Goal: Find specific page/section: Find specific page/section

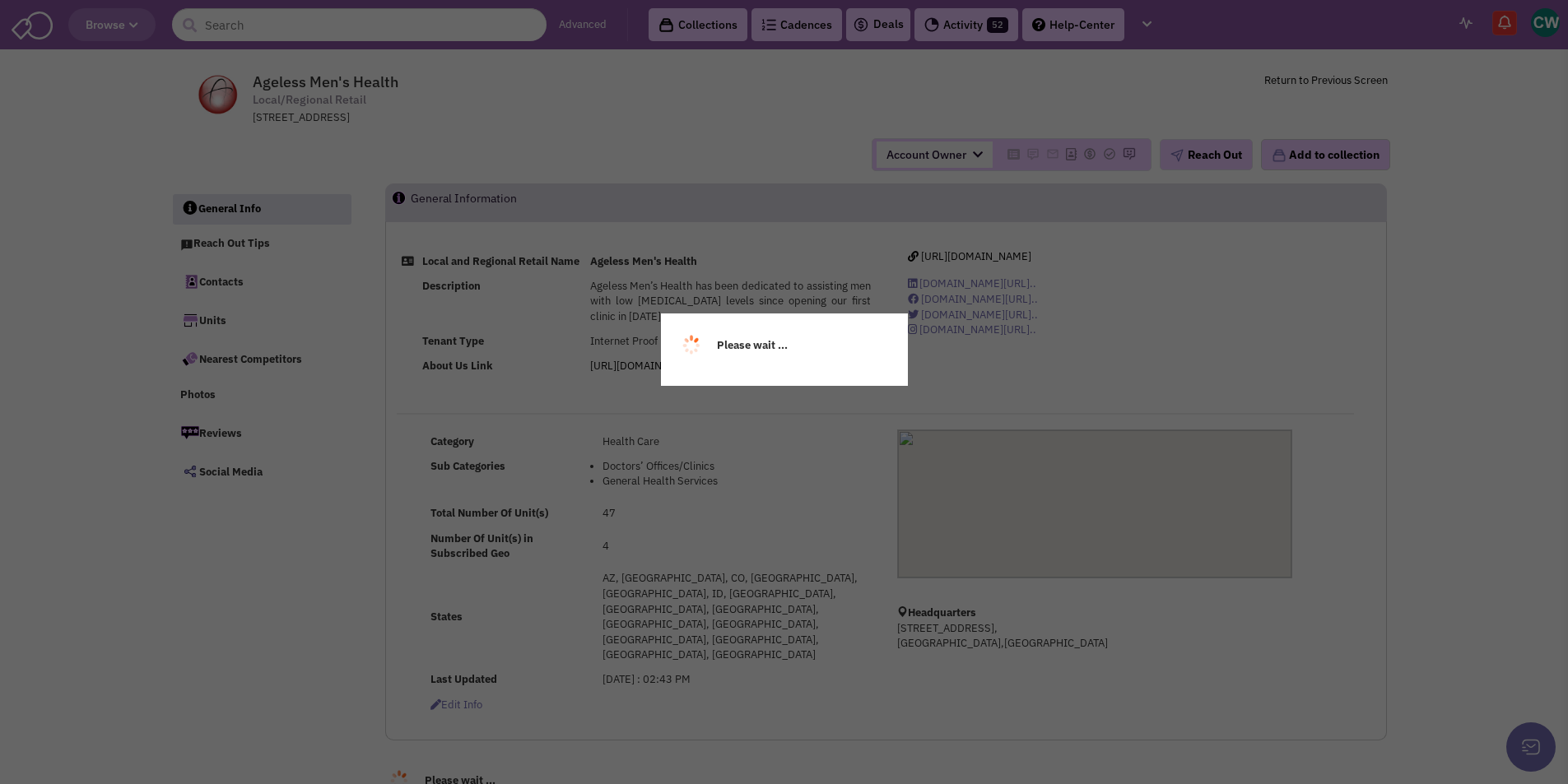
select select
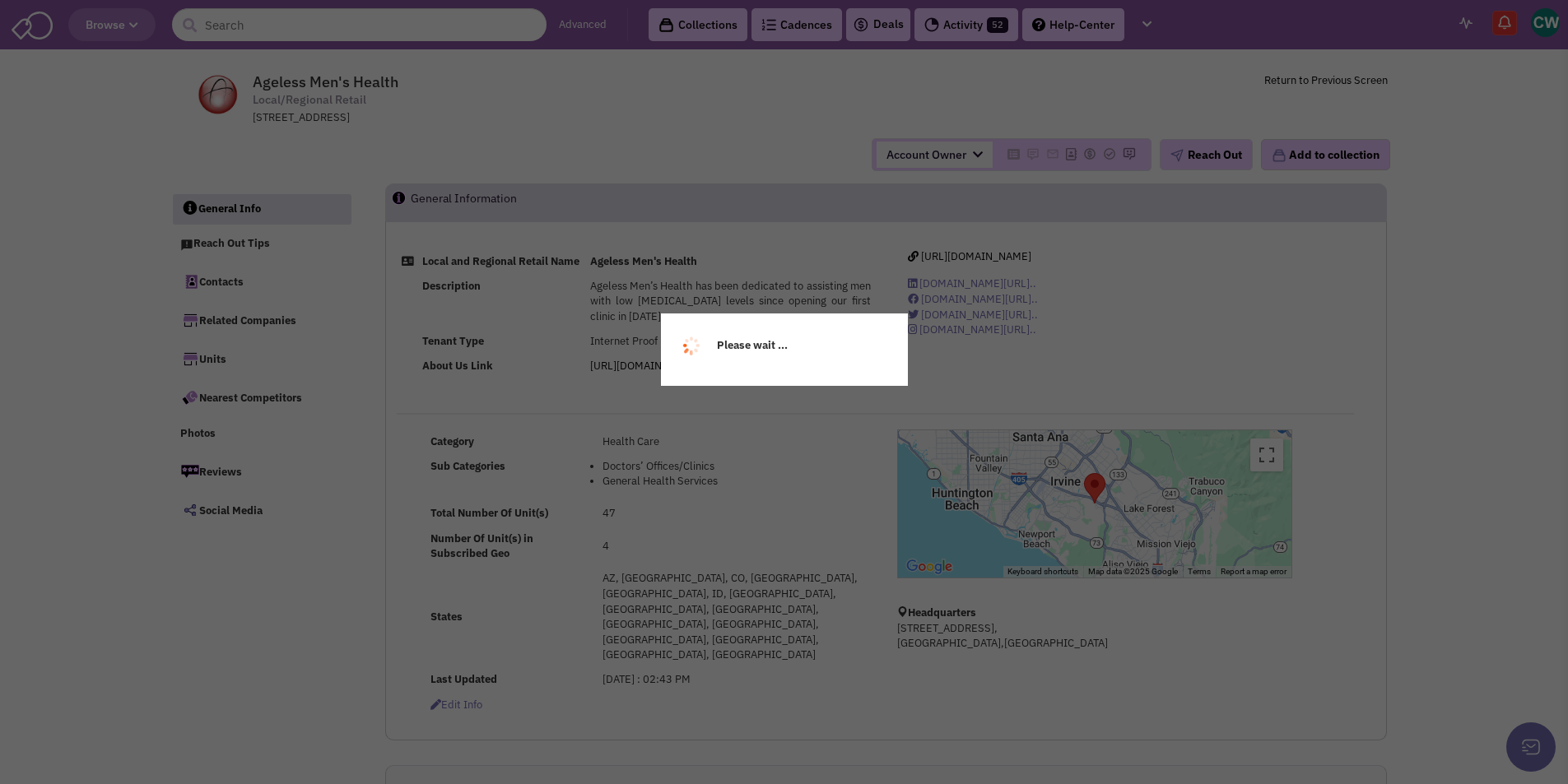
select select
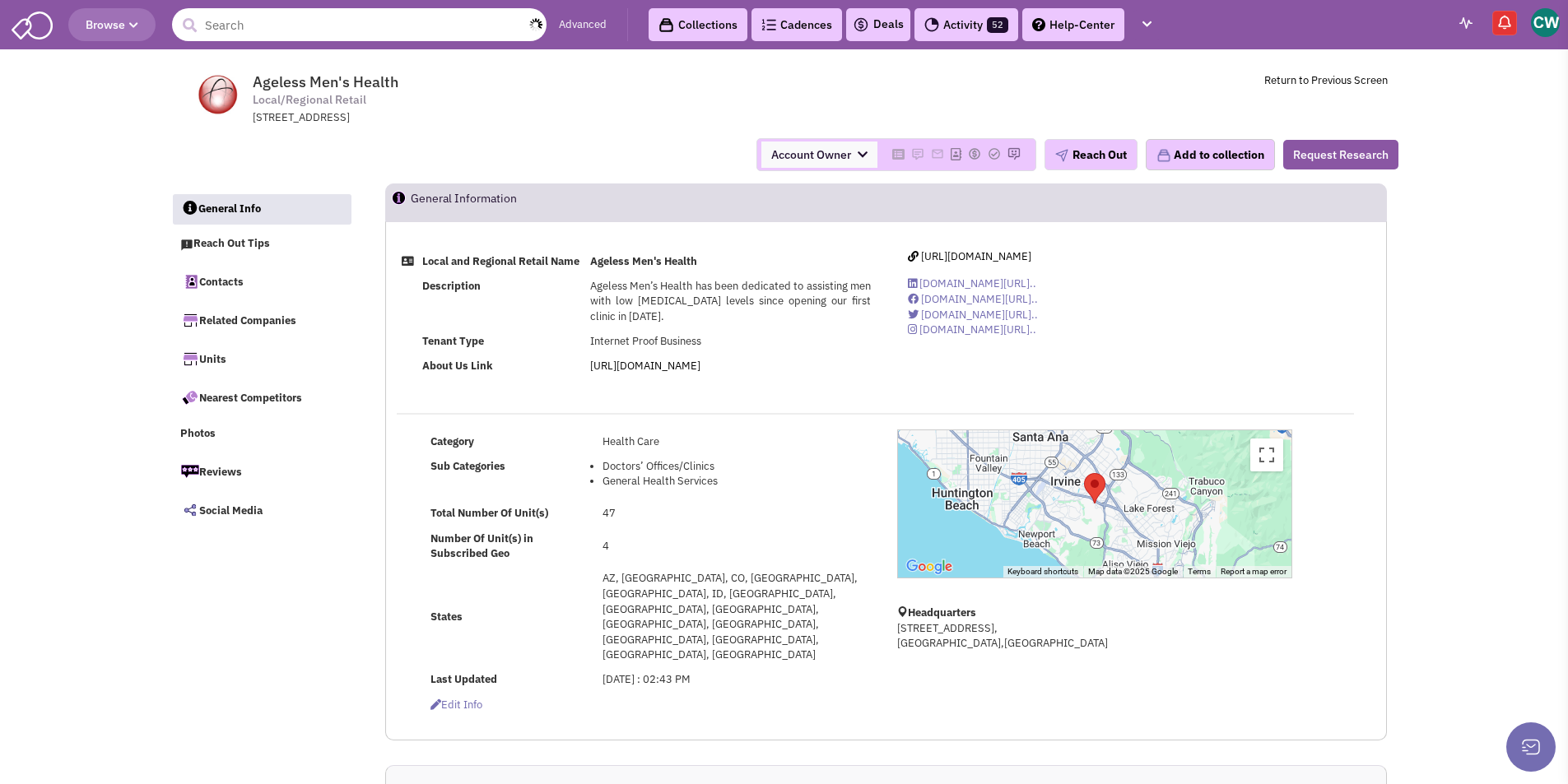
click at [210, 25] on input "text" at bounding box center [359, 25] width 374 height 33
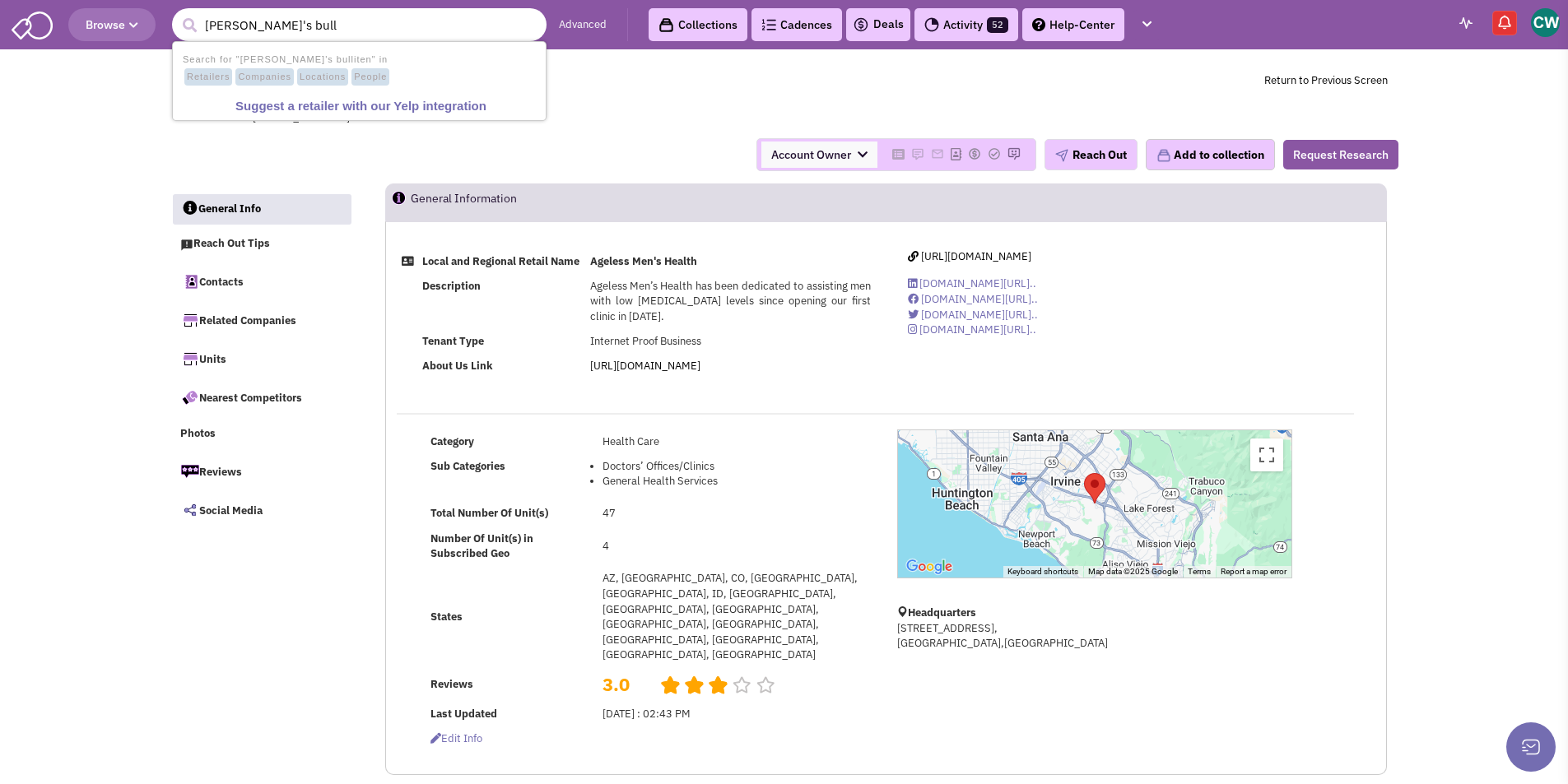
type input "ted's bul"
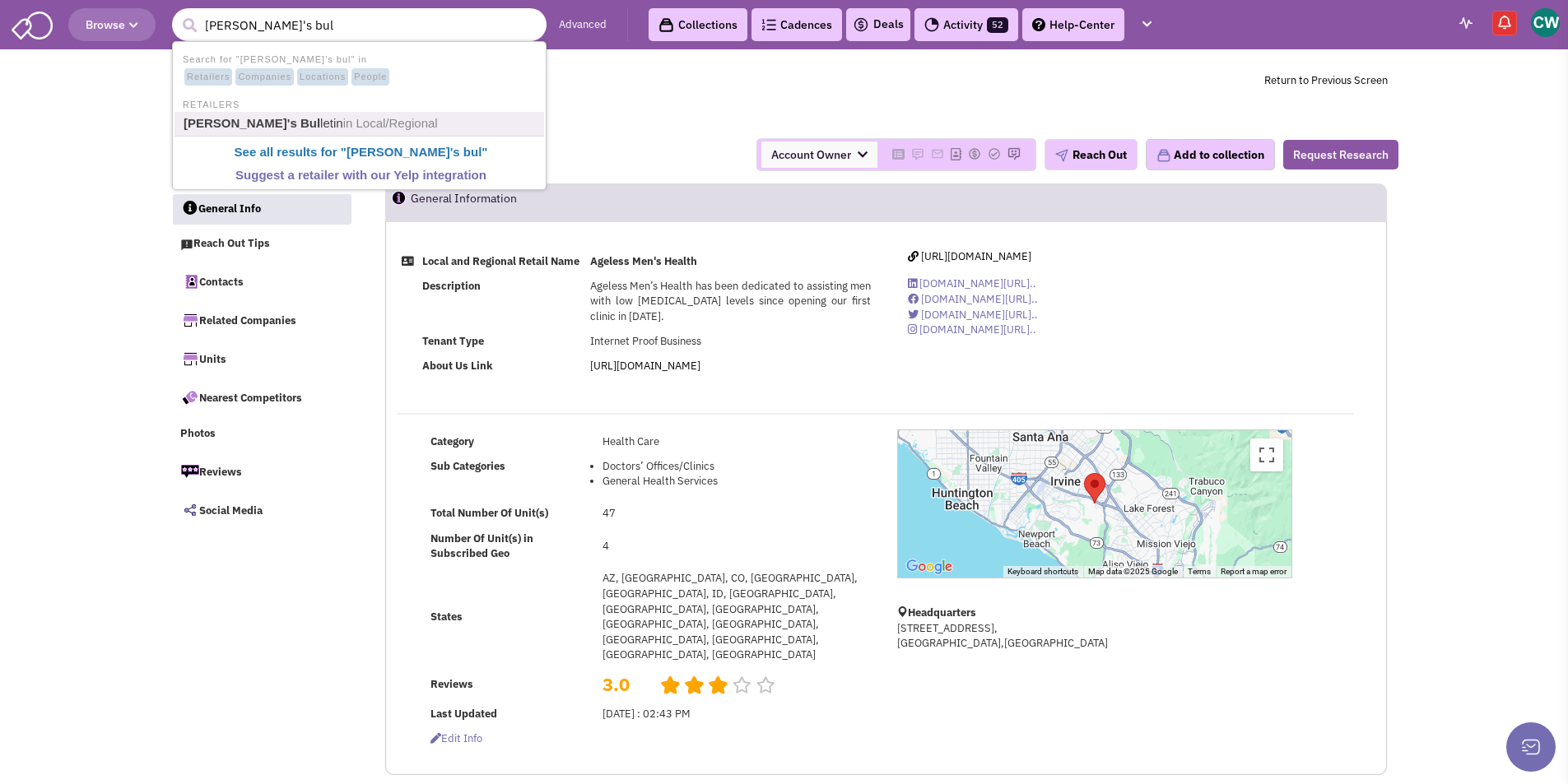
click at [257, 124] on link "Ted's Bul letin in Local/Regional" at bounding box center [361, 124] width 364 height 22
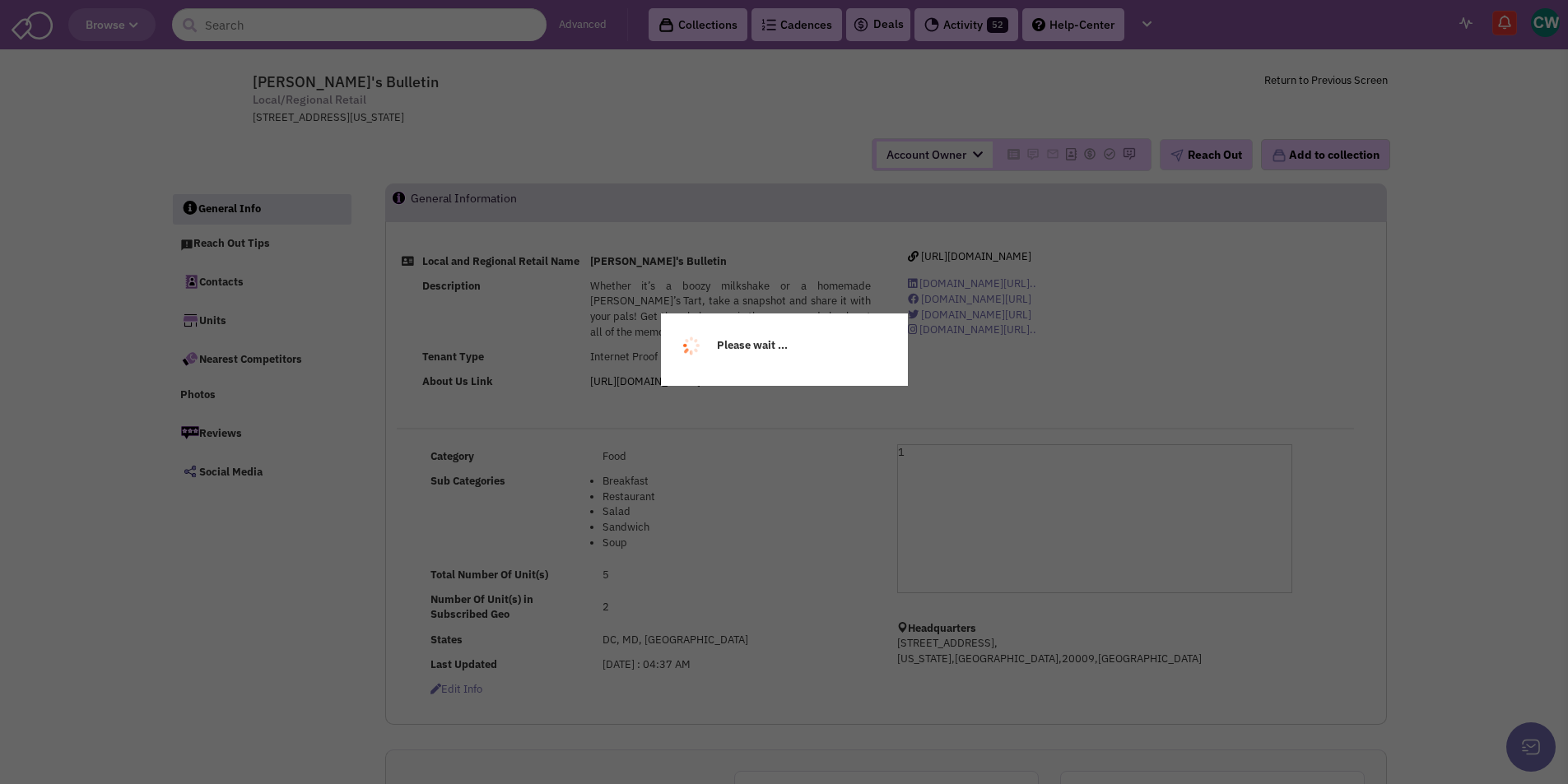
select select
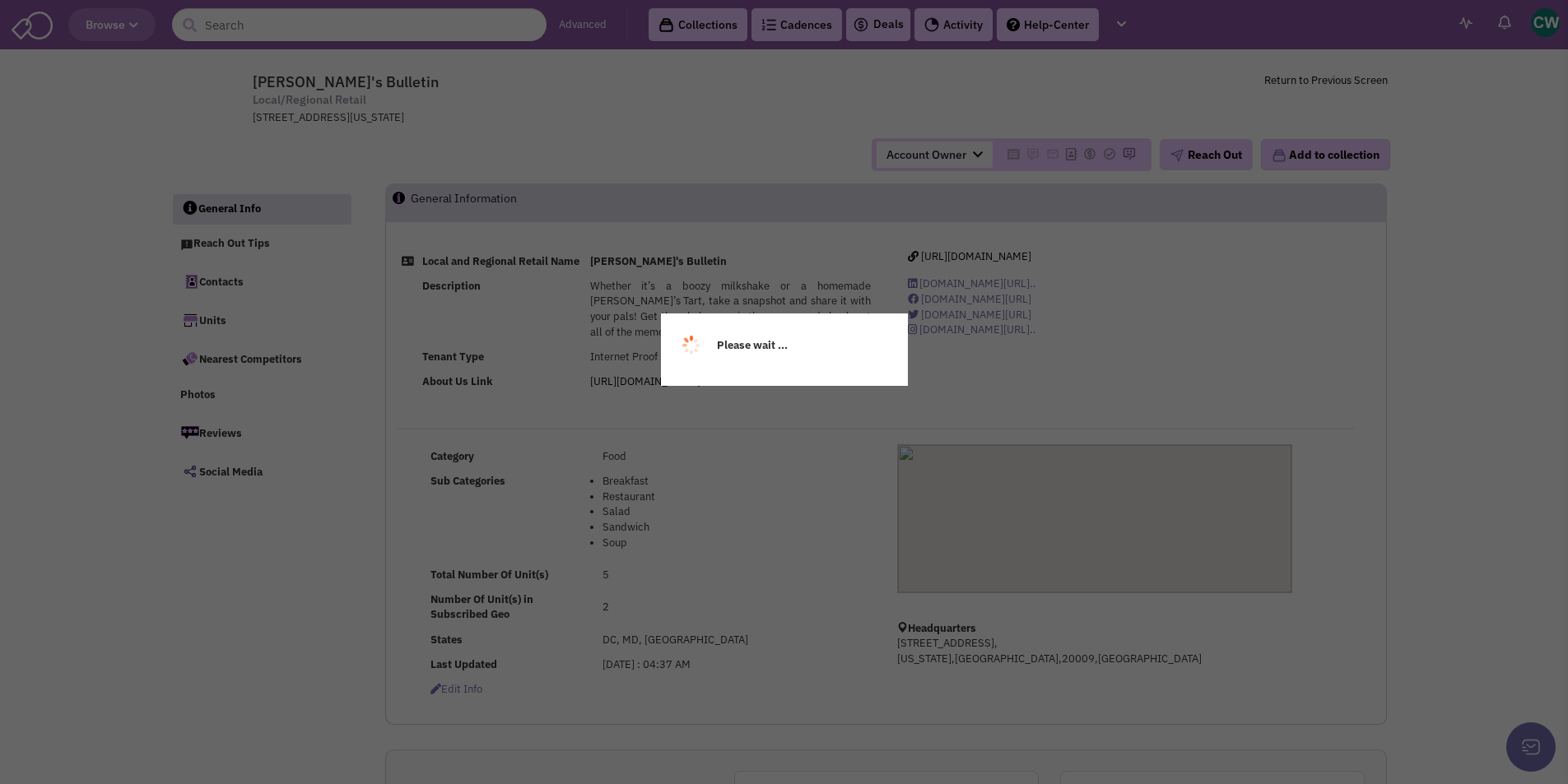
select select
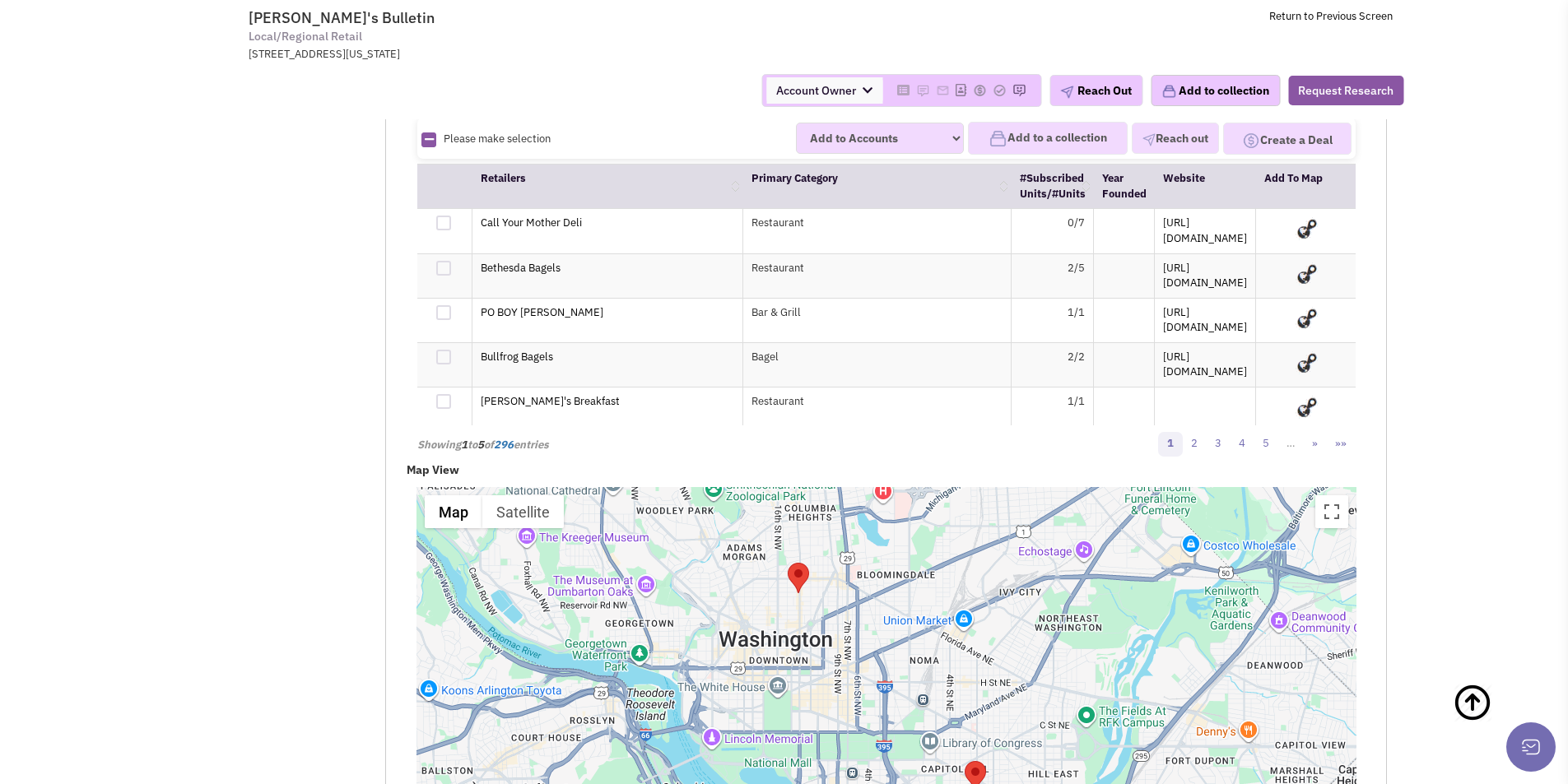
scroll to position [2386, 0]
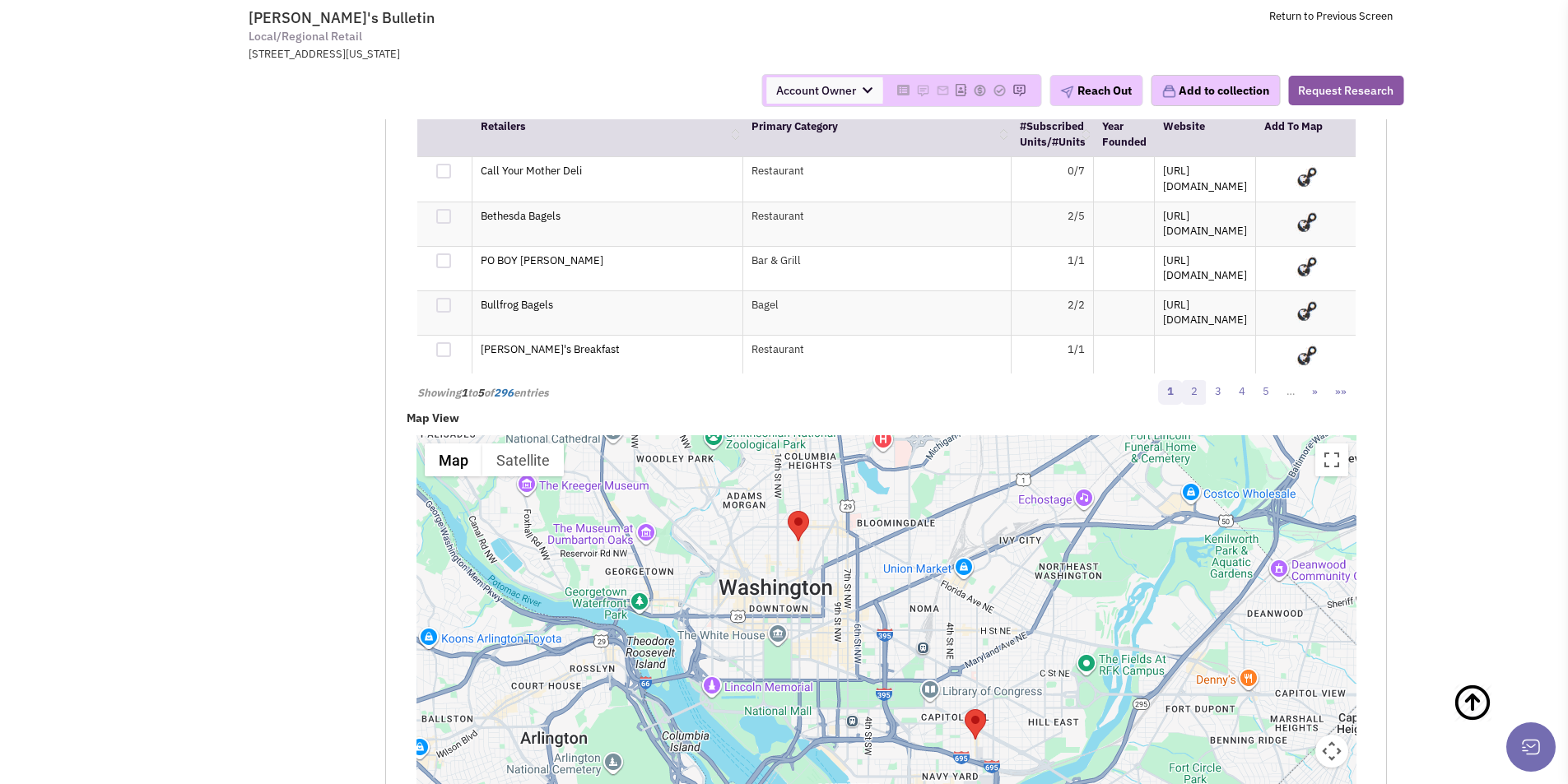
click at [1194, 381] on link "2" at bounding box center [1194, 392] width 25 height 25
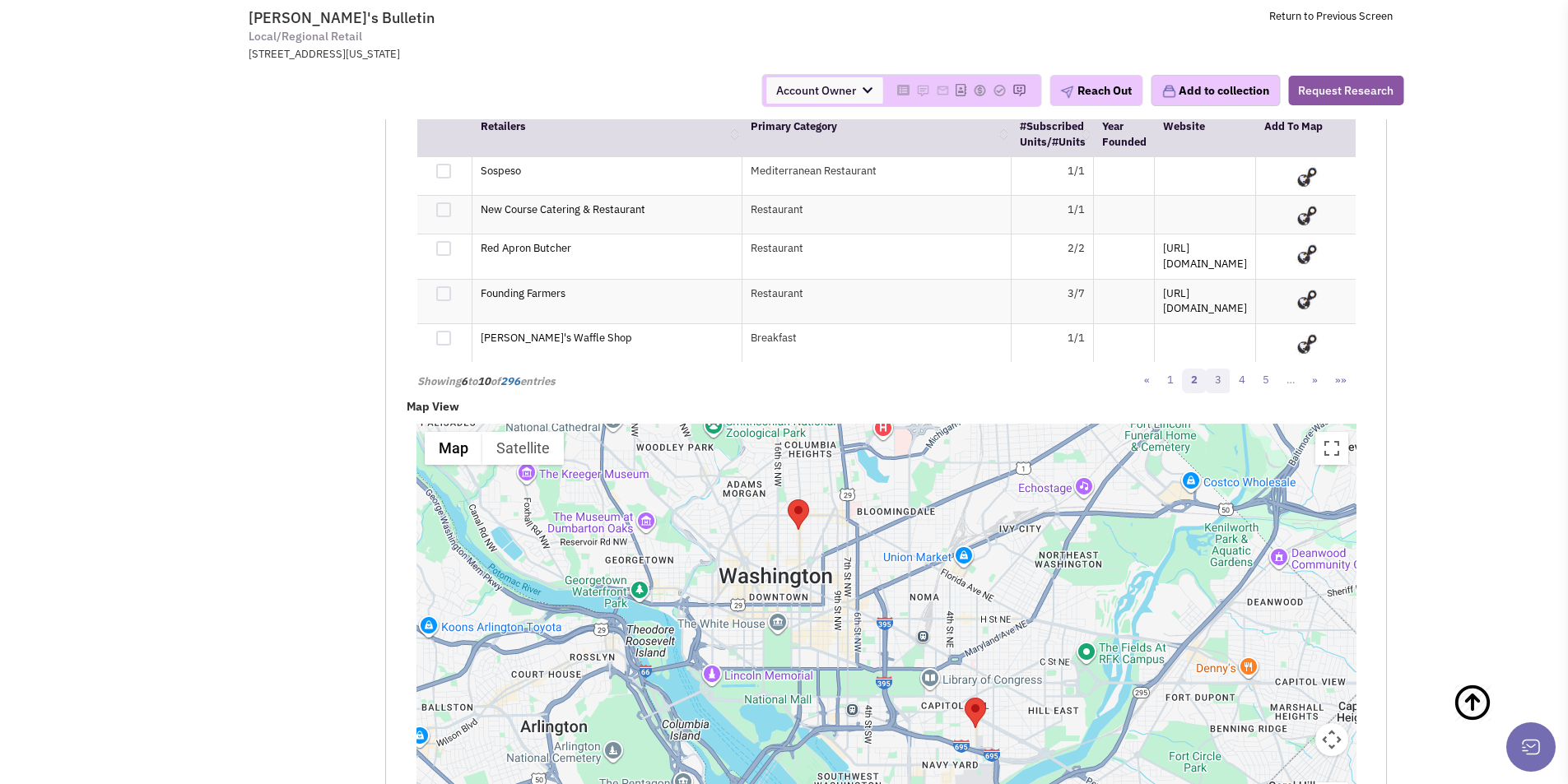
click at [1217, 381] on link "3" at bounding box center [1217, 381] width 25 height 25
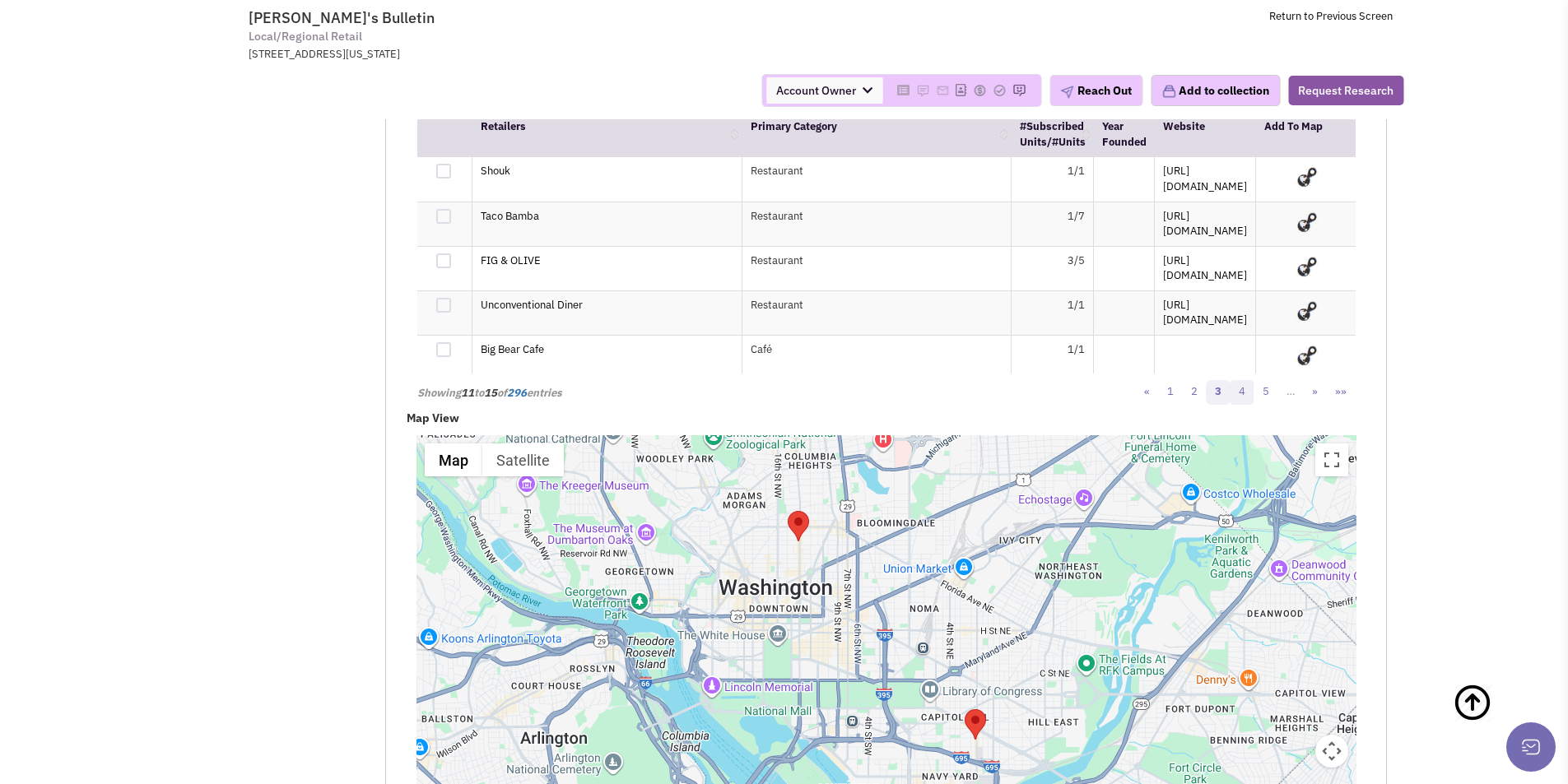
click at [1245, 380] on link "4" at bounding box center [1241, 392] width 25 height 25
click at [1240, 380] on link "5" at bounding box center [1241, 392] width 25 height 25
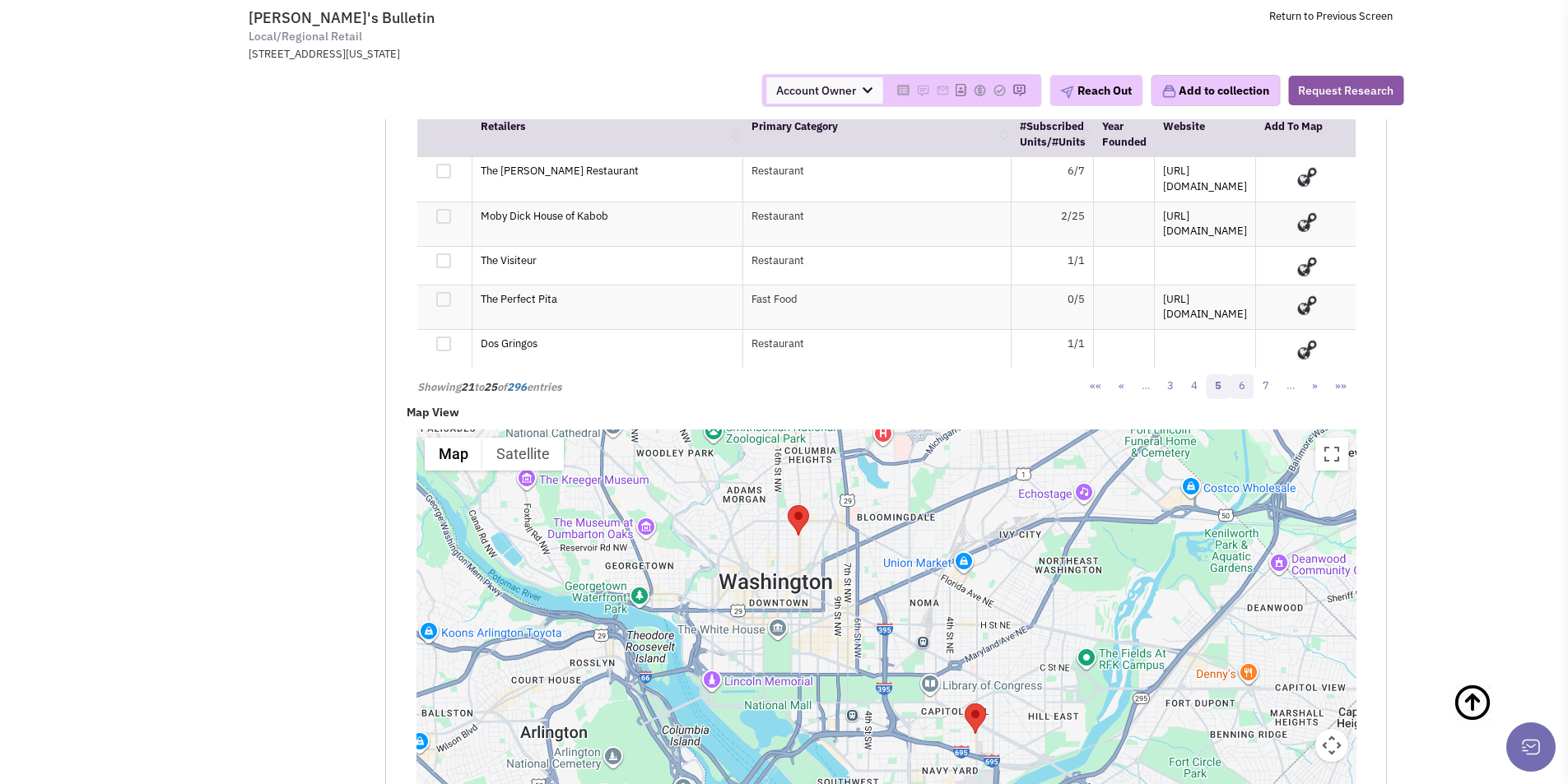
click at [1240, 382] on link "6" at bounding box center [1241, 386] width 25 height 25
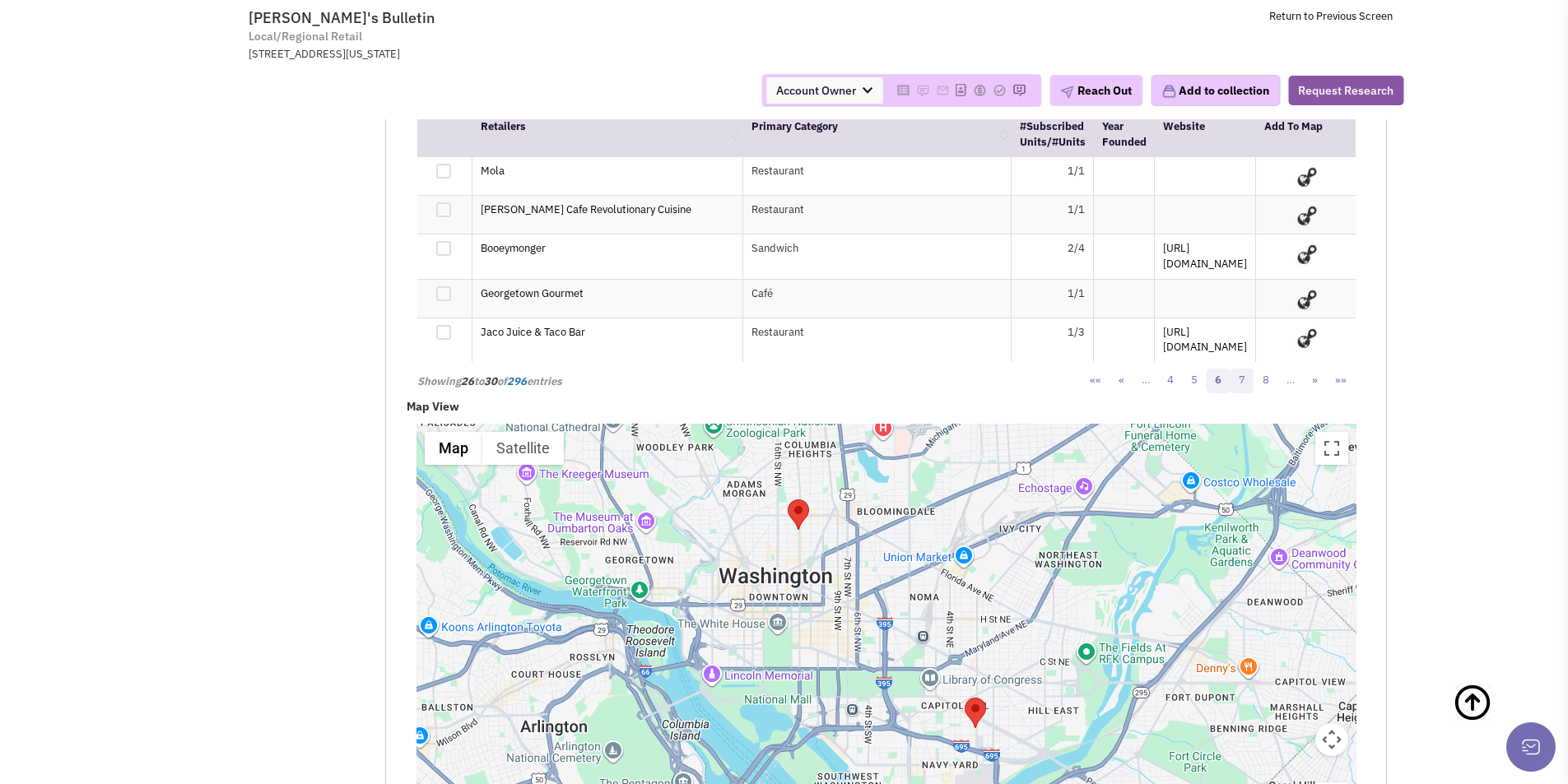
click at [1241, 381] on link "7" at bounding box center [1241, 381] width 25 height 25
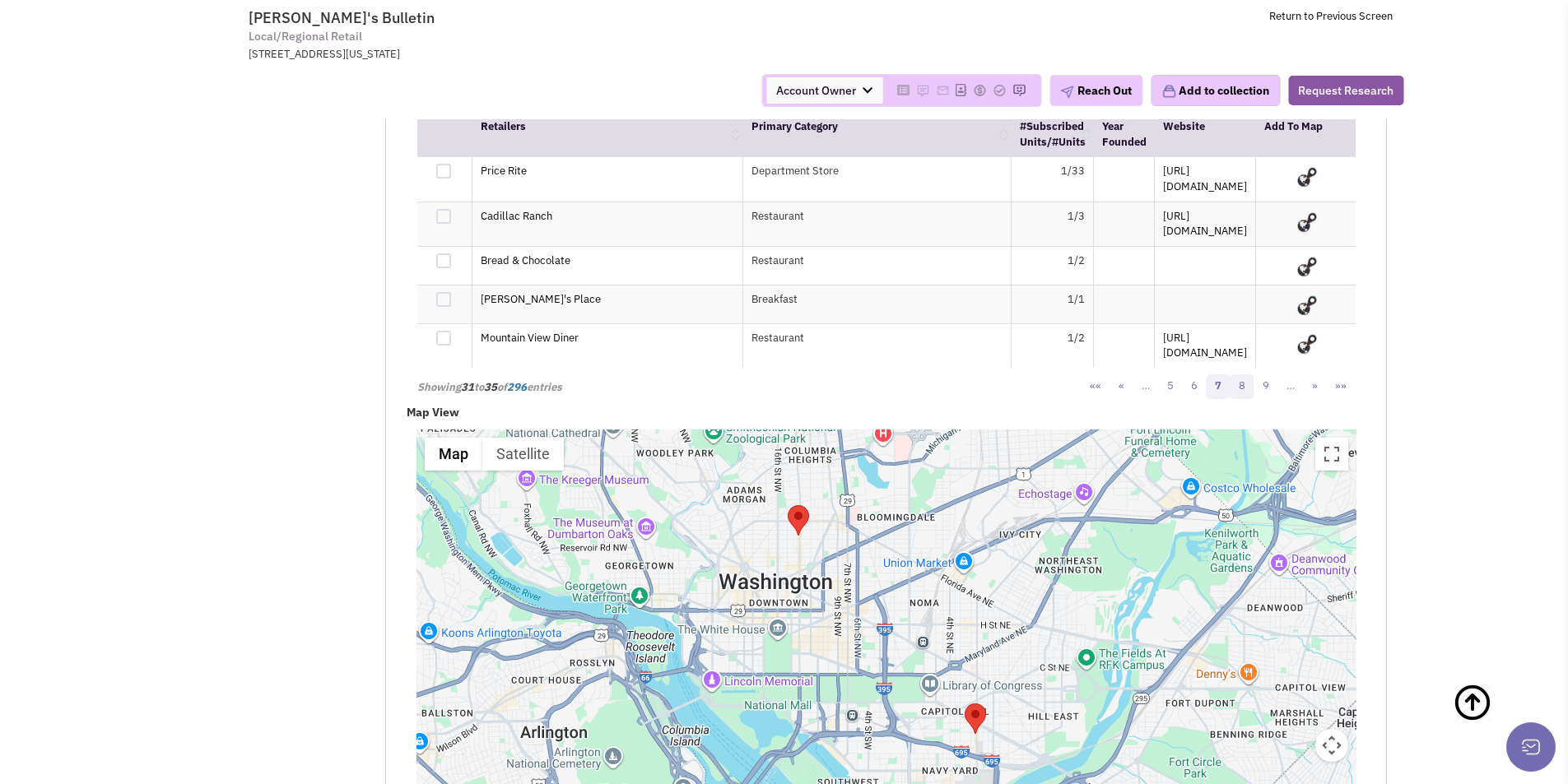
click at [1245, 381] on link "8" at bounding box center [1241, 386] width 25 height 25
click at [1237, 379] on link "9" at bounding box center [1235, 386] width 25 height 25
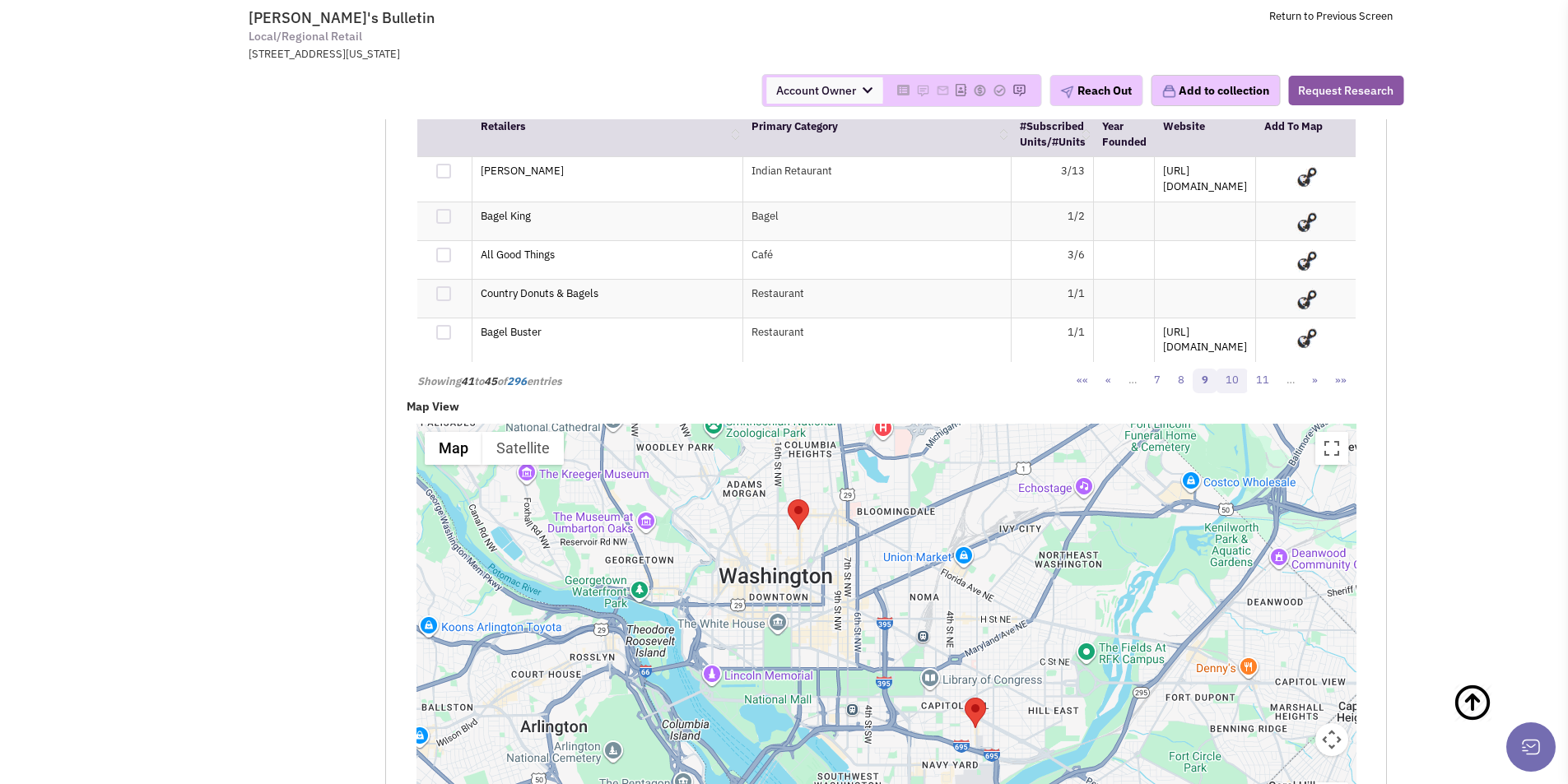
click at [1235, 381] on link "10" at bounding box center [1232, 381] width 31 height 25
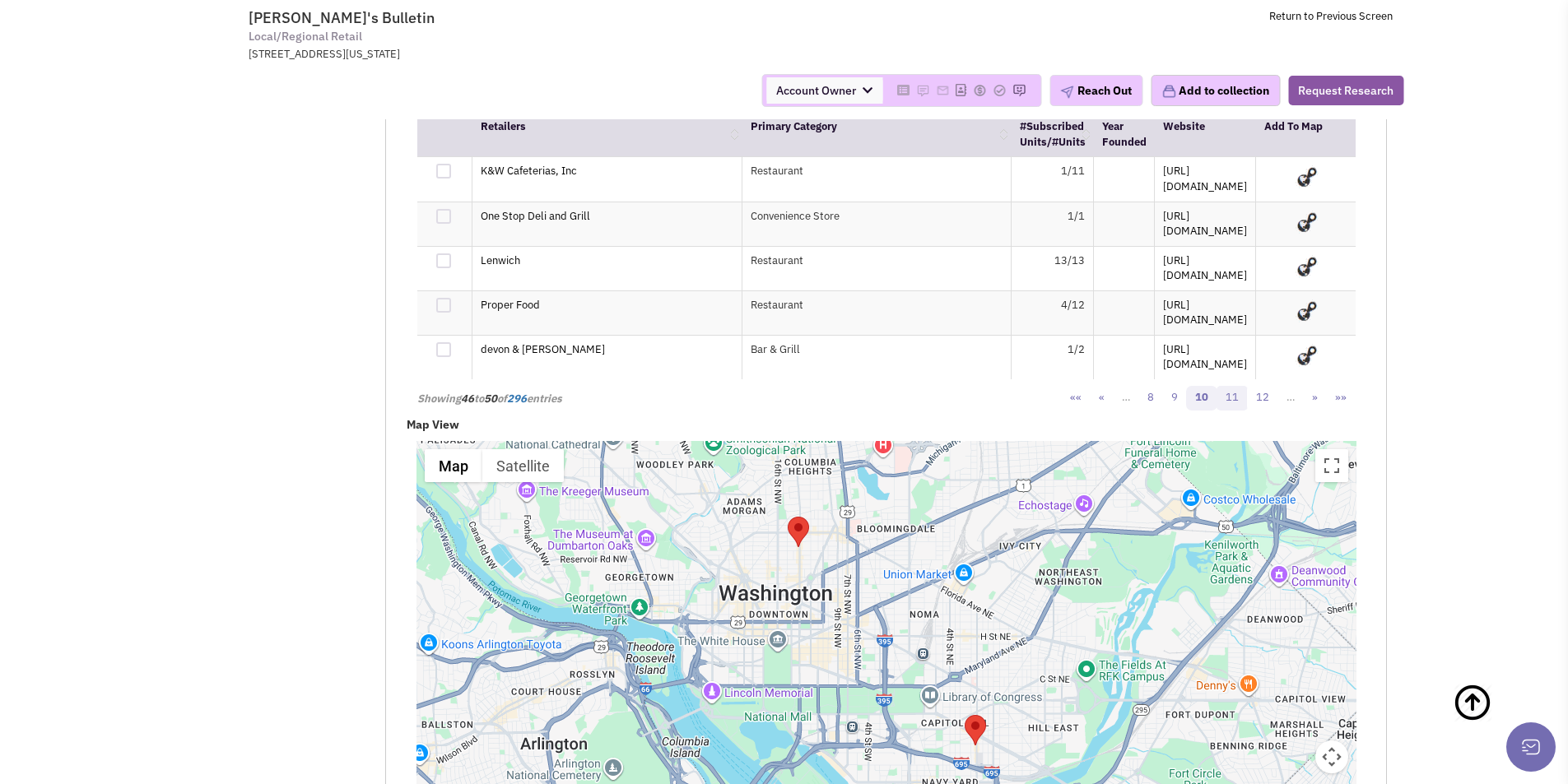
click at [1234, 386] on link "11" at bounding box center [1232, 398] width 31 height 25
click at [1233, 386] on link "12" at bounding box center [1232, 398] width 31 height 25
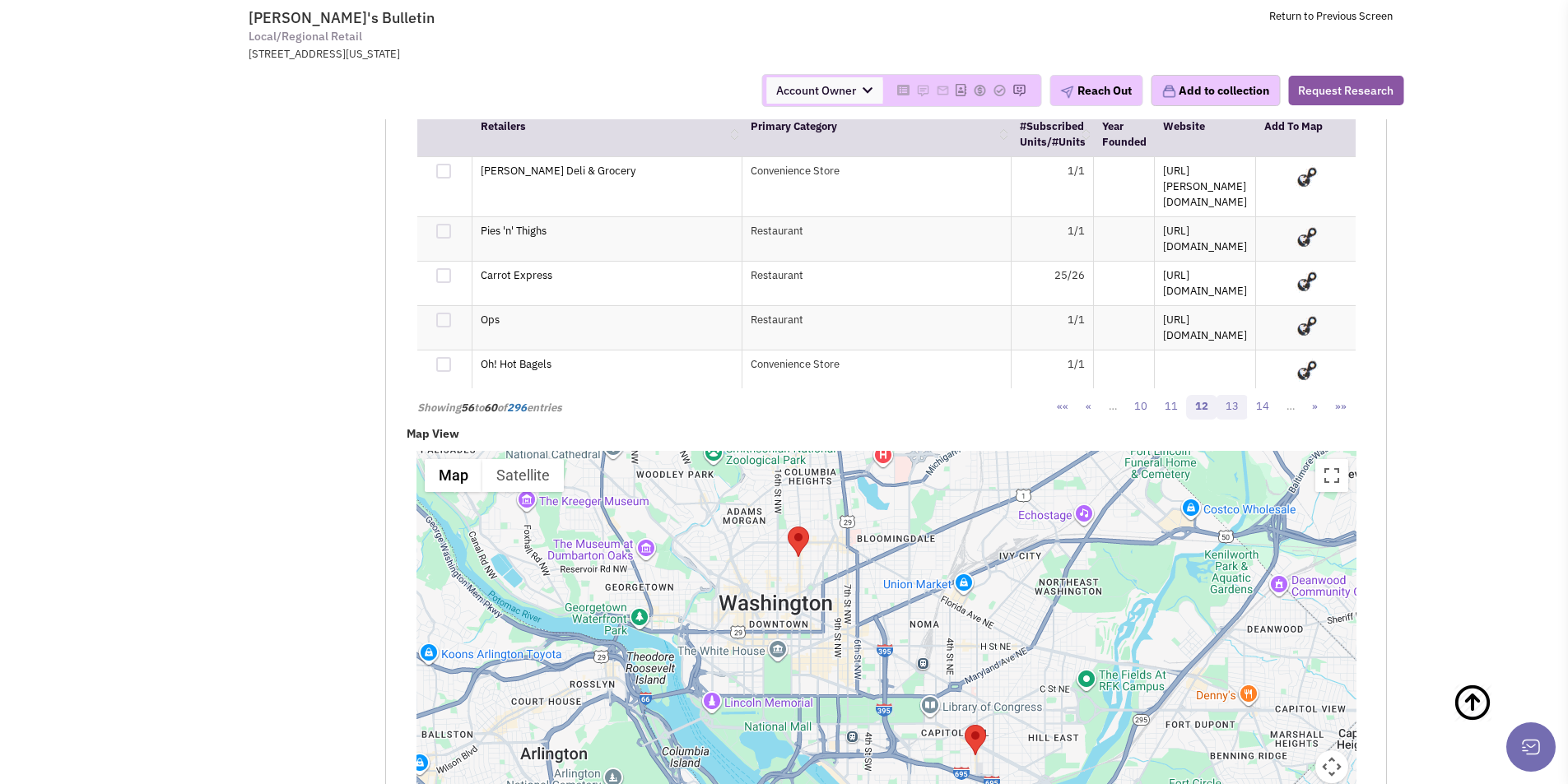
click at [1230, 395] on link "13" at bounding box center [1232, 407] width 31 height 25
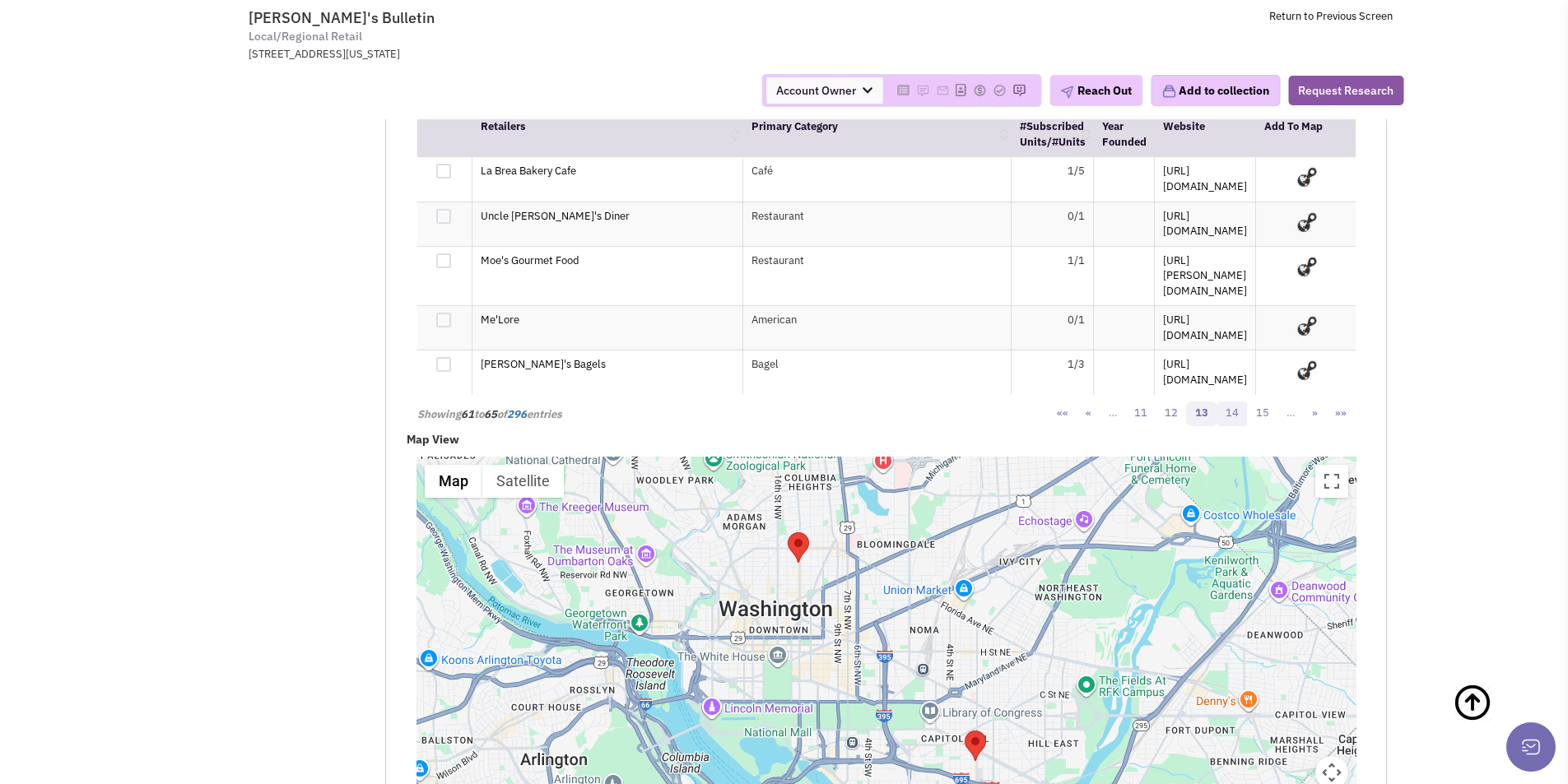
click at [1233, 402] on link "14" at bounding box center [1232, 413] width 31 height 25
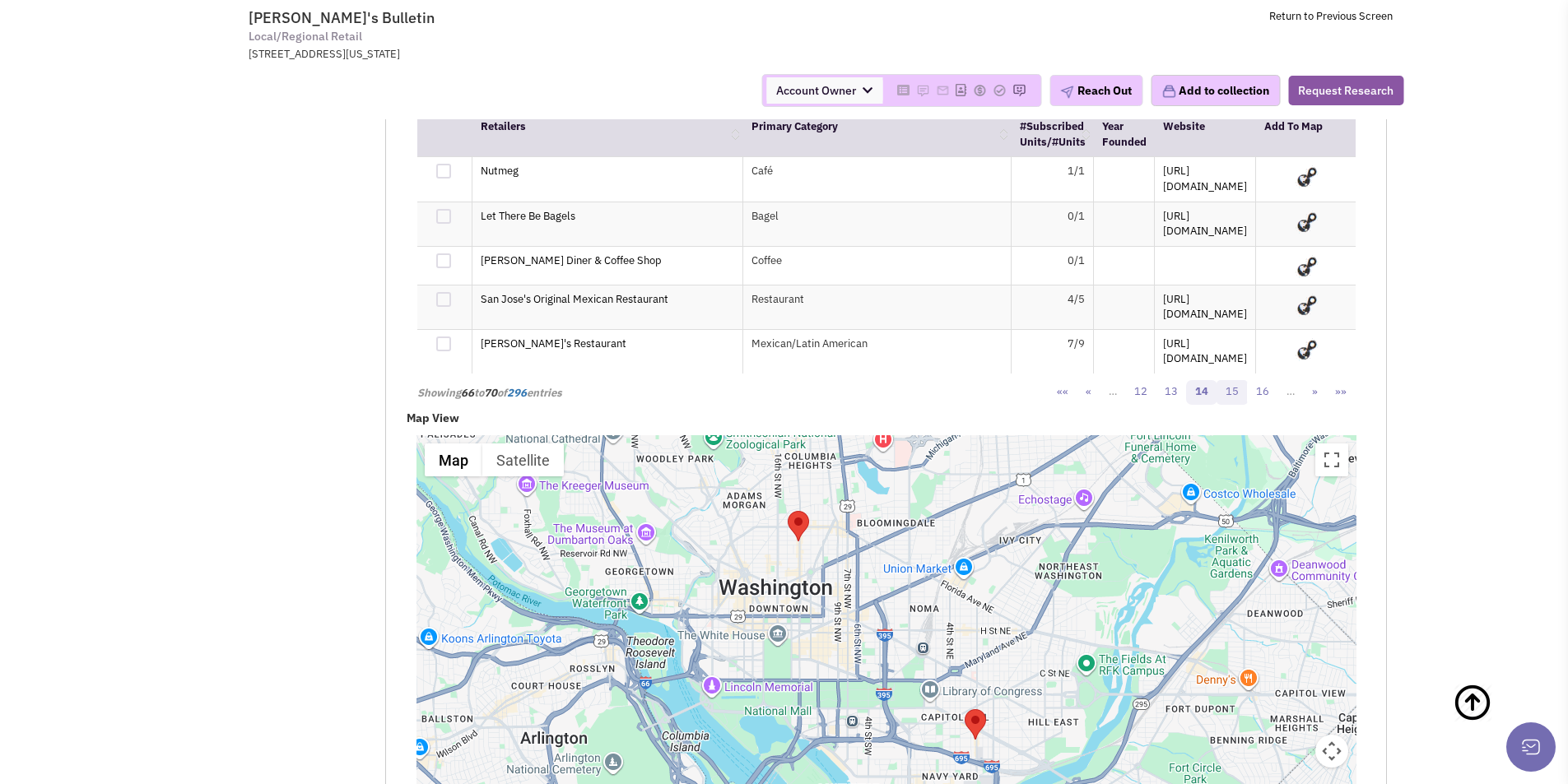
click at [1235, 385] on link "15" at bounding box center [1232, 392] width 31 height 25
click at [1234, 384] on link "16" at bounding box center [1232, 392] width 31 height 25
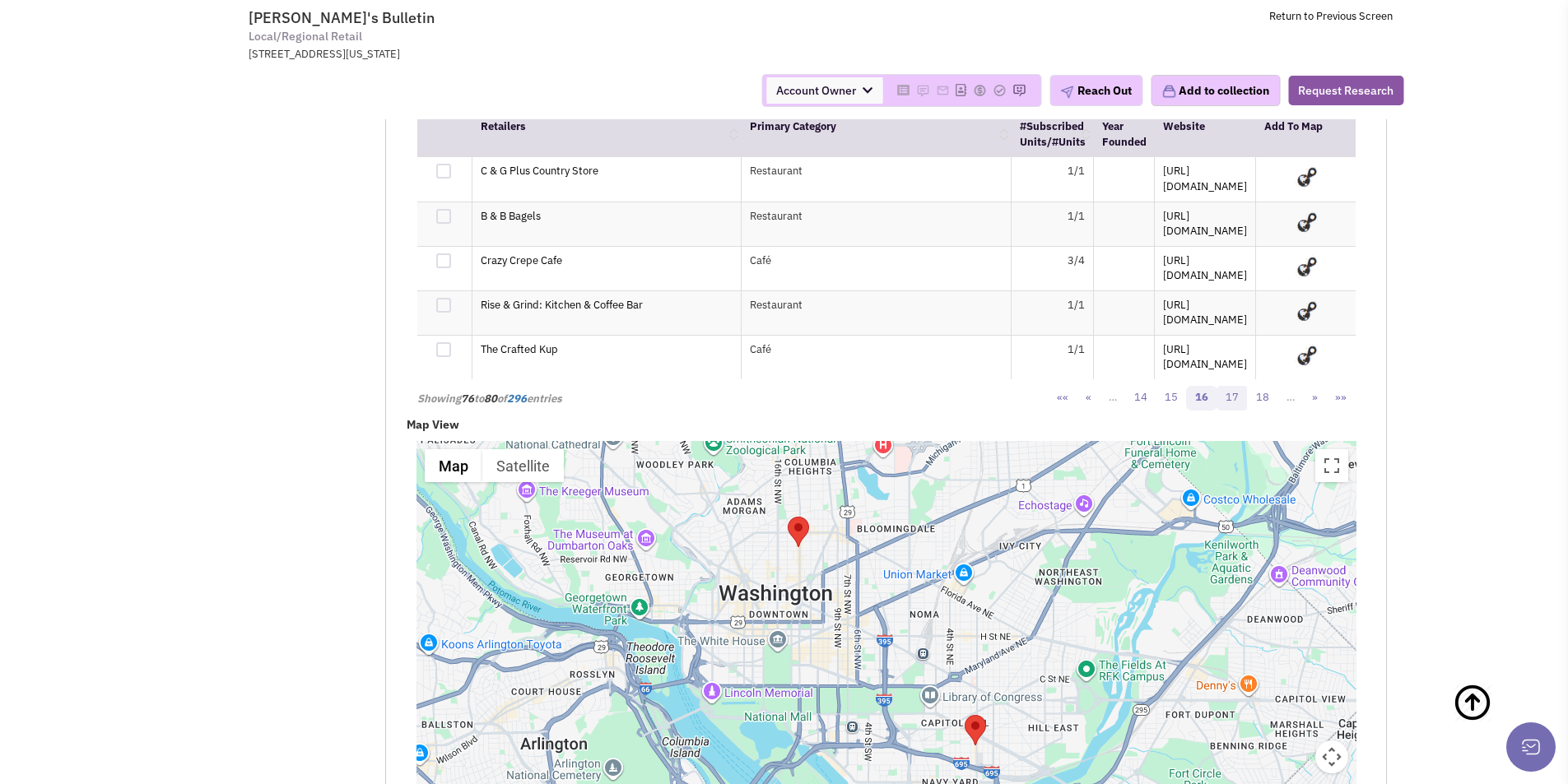
click at [1231, 386] on link "17" at bounding box center [1232, 398] width 31 height 25
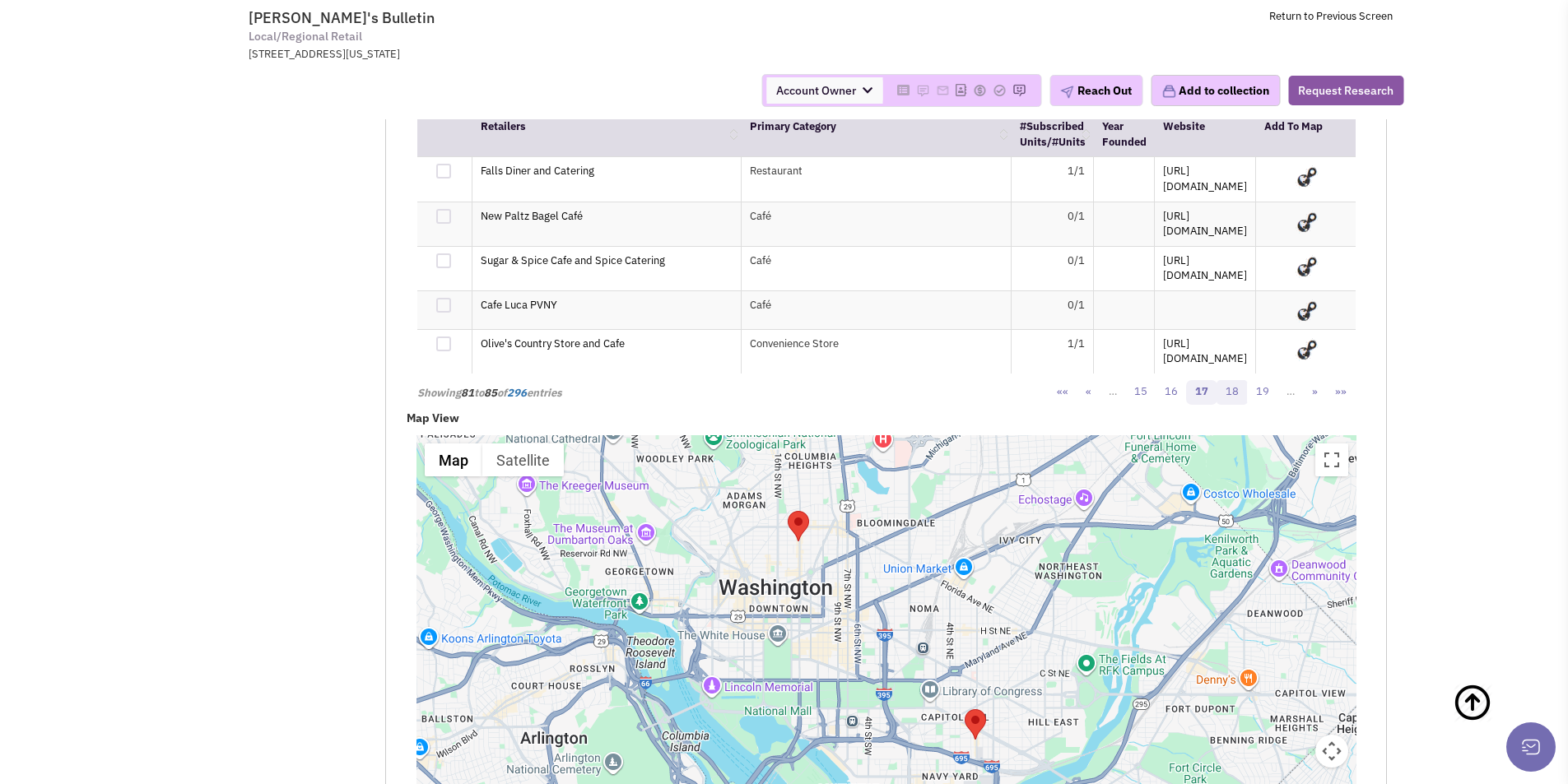
click at [1235, 381] on link "18" at bounding box center [1232, 392] width 31 height 25
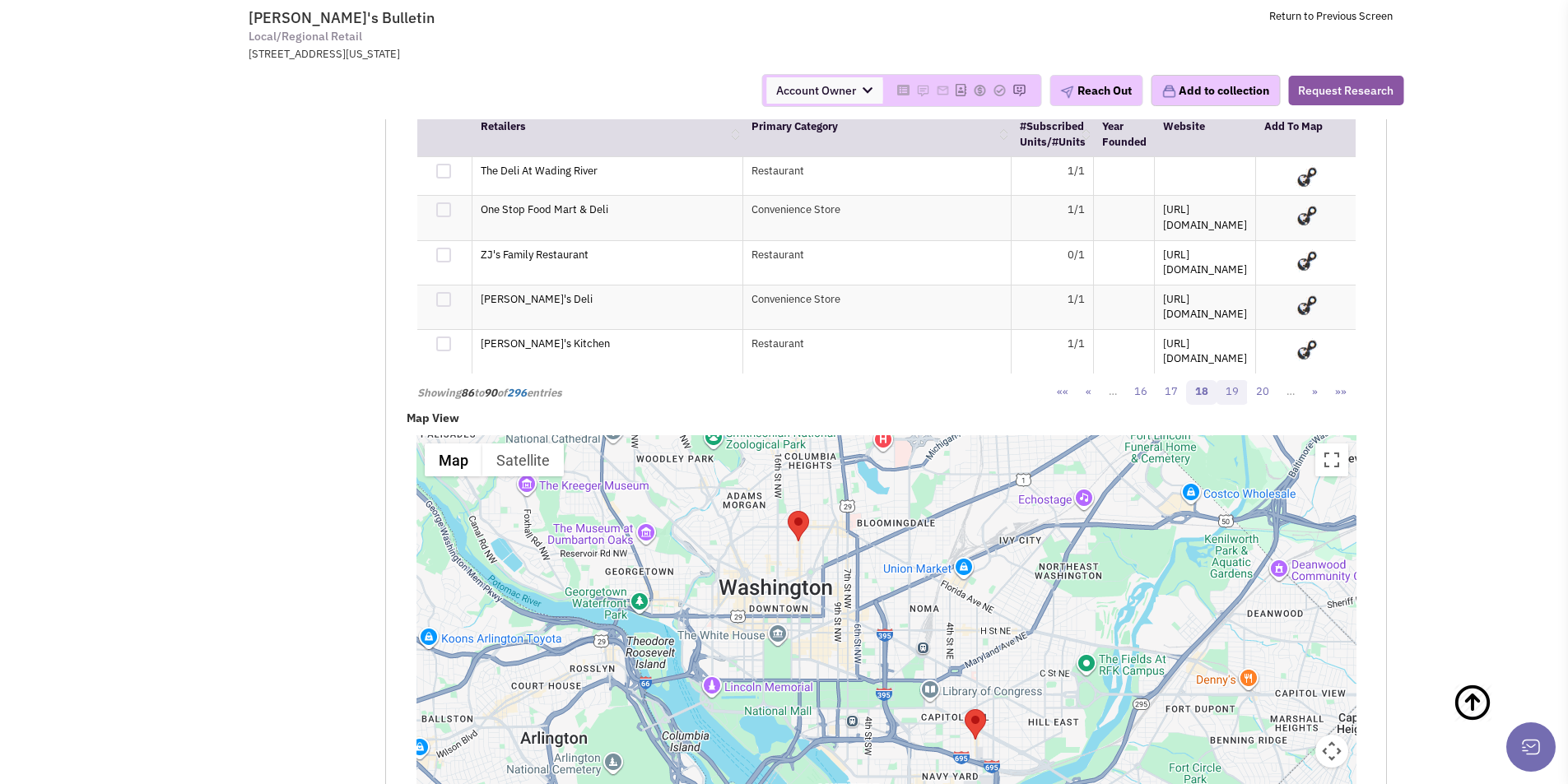
click at [1231, 388] on link "19" at bounding box center [1232, 392] width 31 height 25
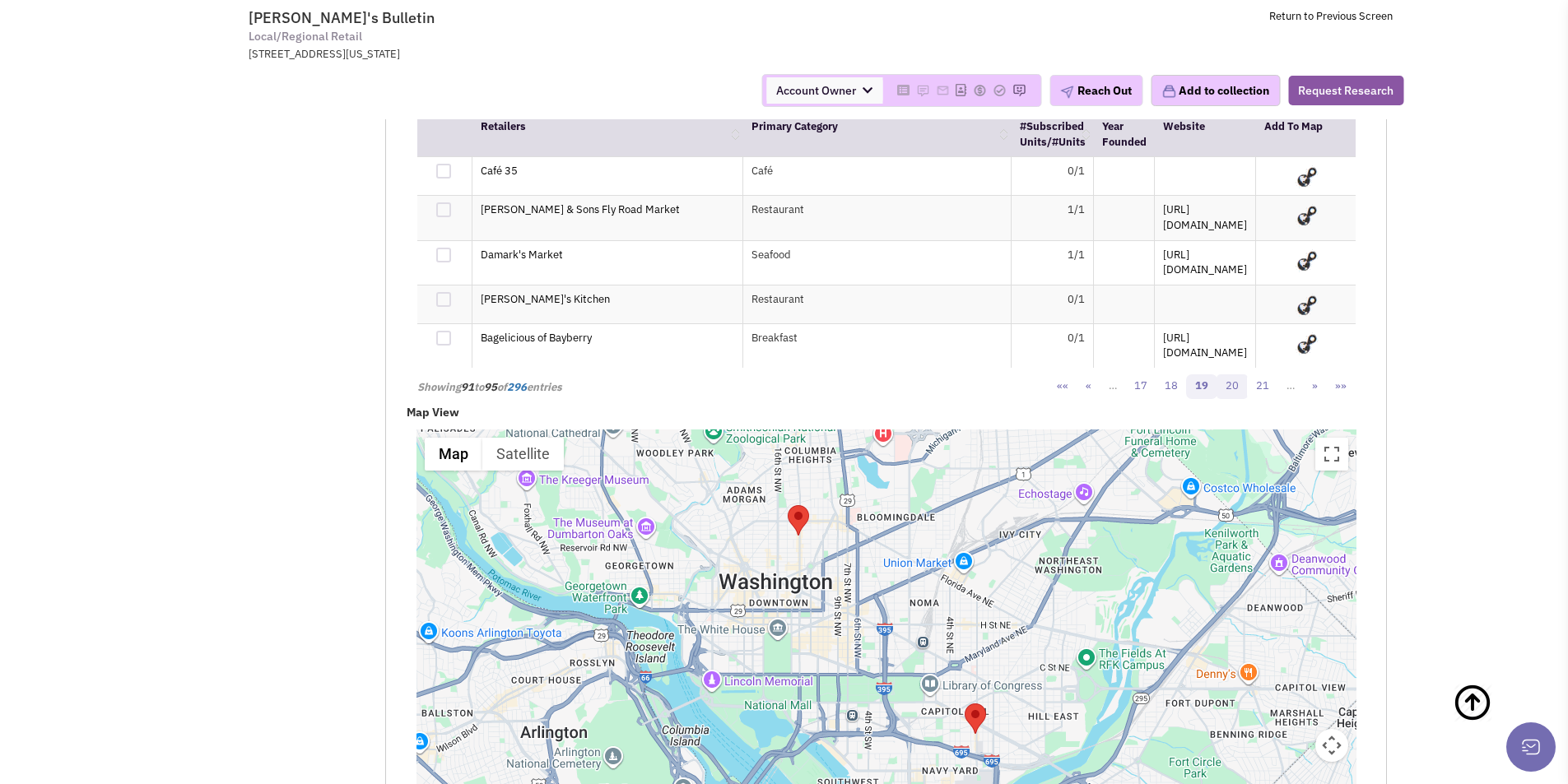
click at [1235, 381] on link "20" at bounding box center [1232, 386] width 31 height 25
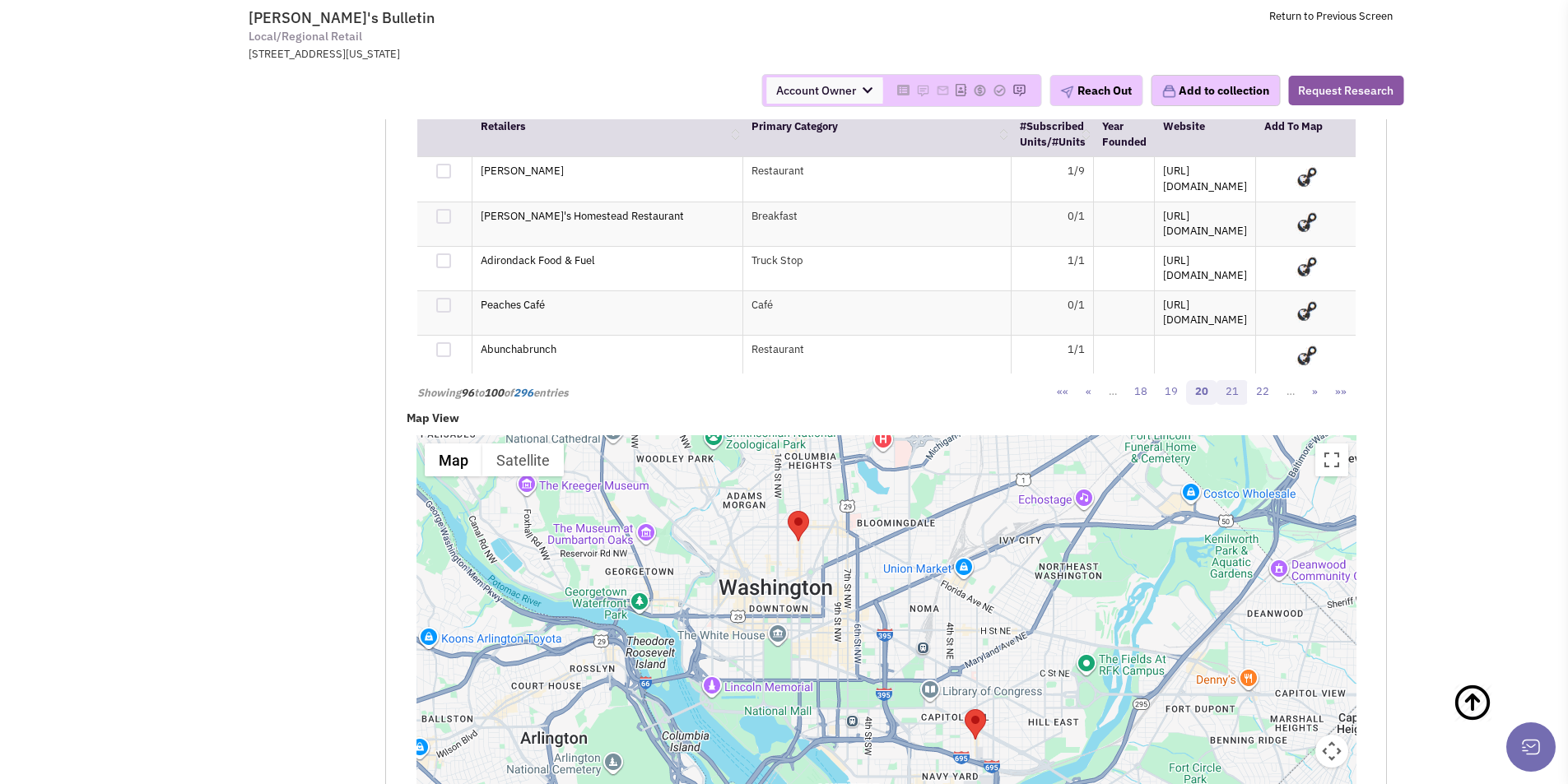
click at [1234, 382] on link "21" at bounding box center [1232, 392] width 31 height 25
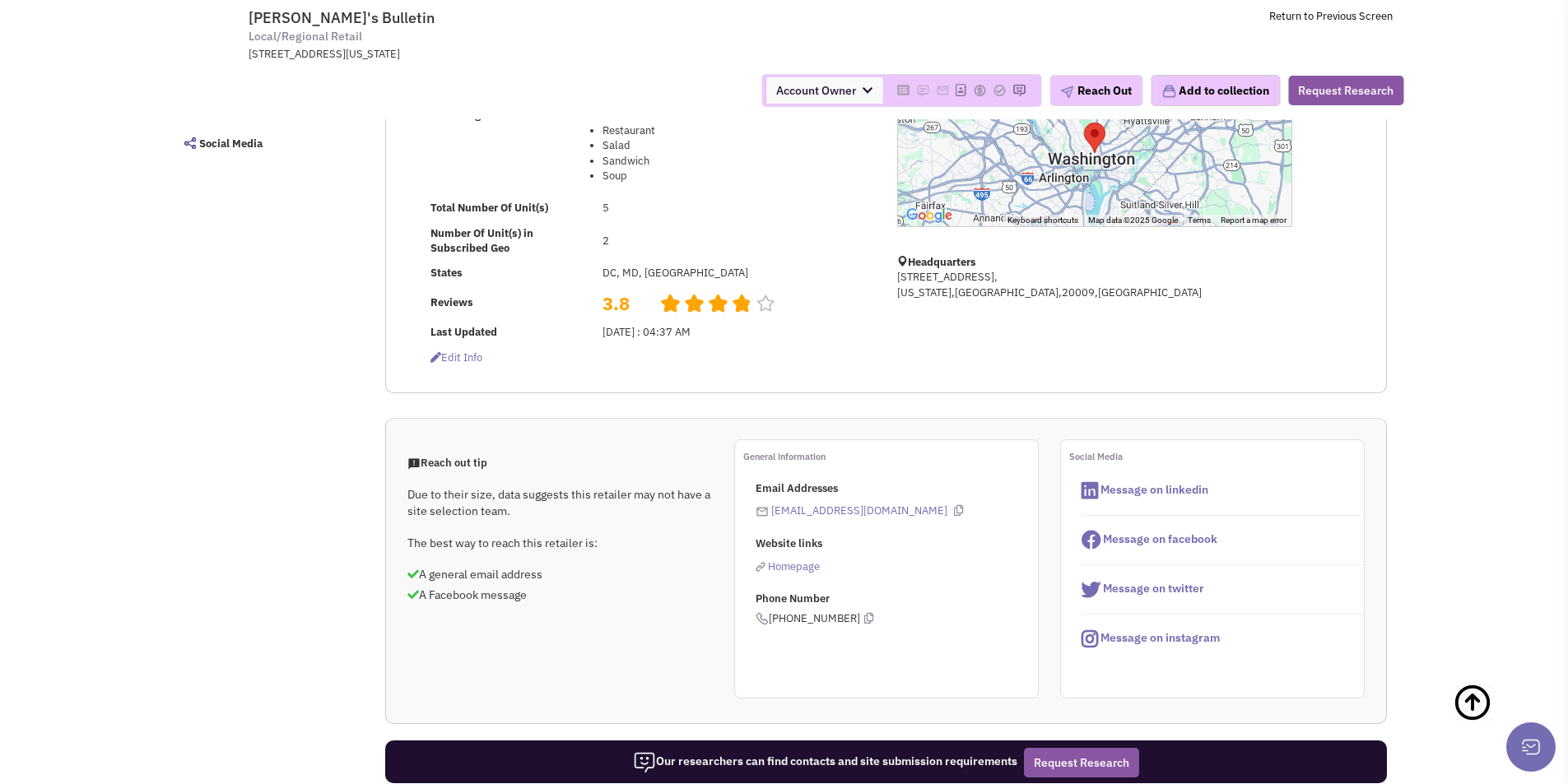
scroll to position [329, 0]
